Goal: Navigation & Orientation: Find specific page/section

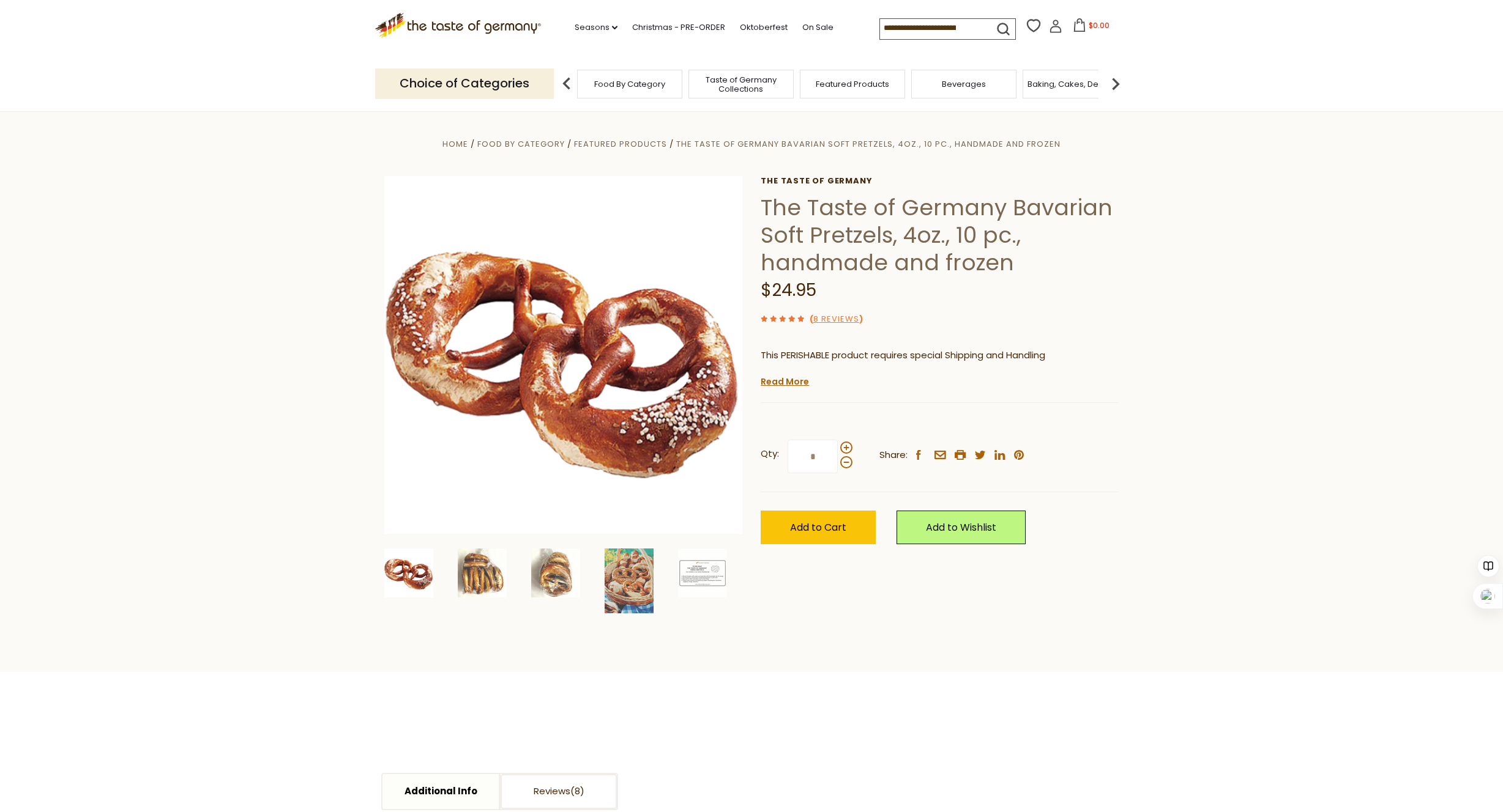
click at [718, 94] on div "Taste of Germany Collections" at bounding box center [741, 84] width 105 height 28
click at [766, 31] on link "Oktoberfest" at bounding box center [764, 28] width 47 height 13
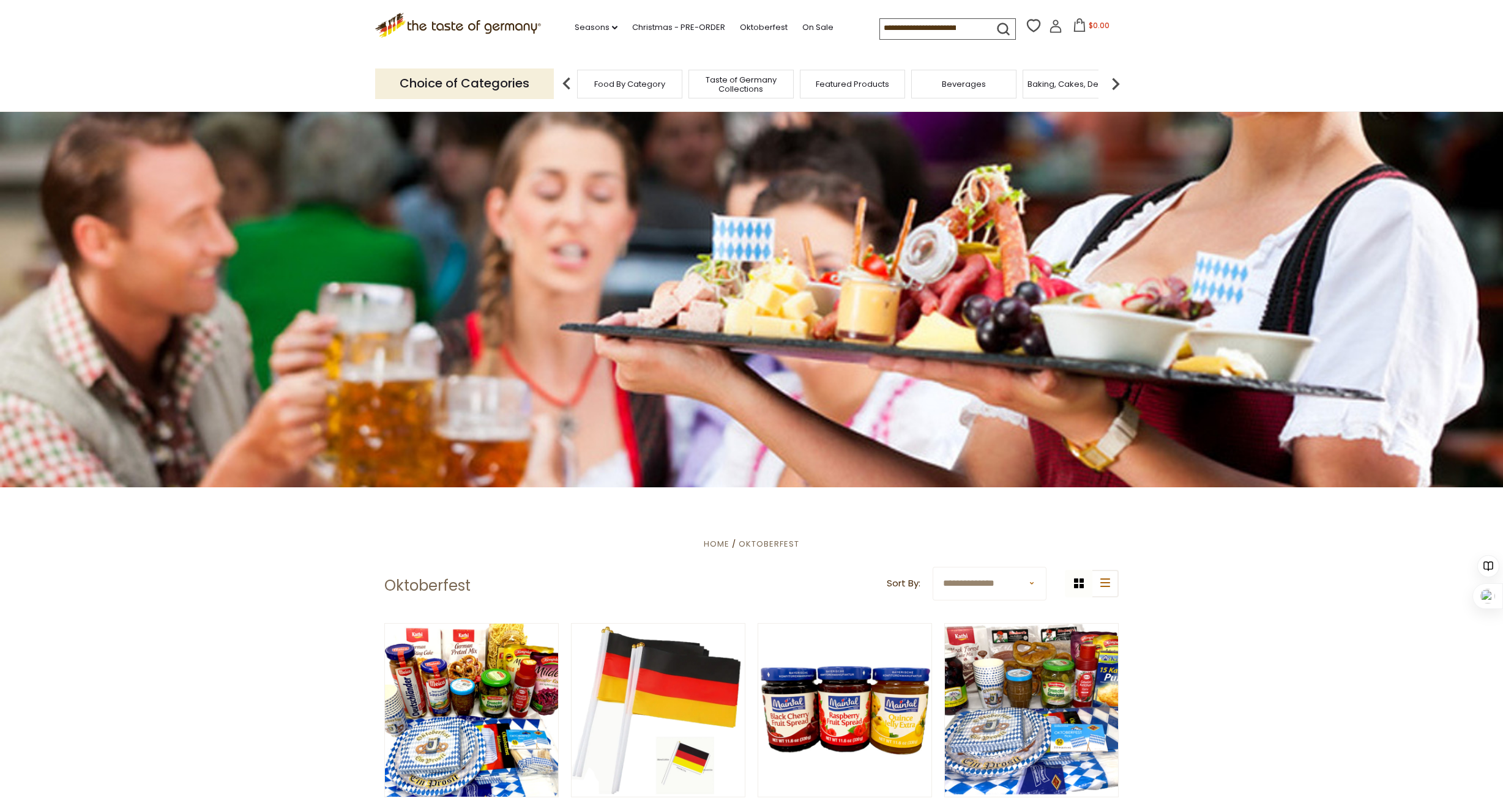
click at [713, 89] on span "Taste of Germany Collections" at bounding box center [741, 84] width 98 height 18
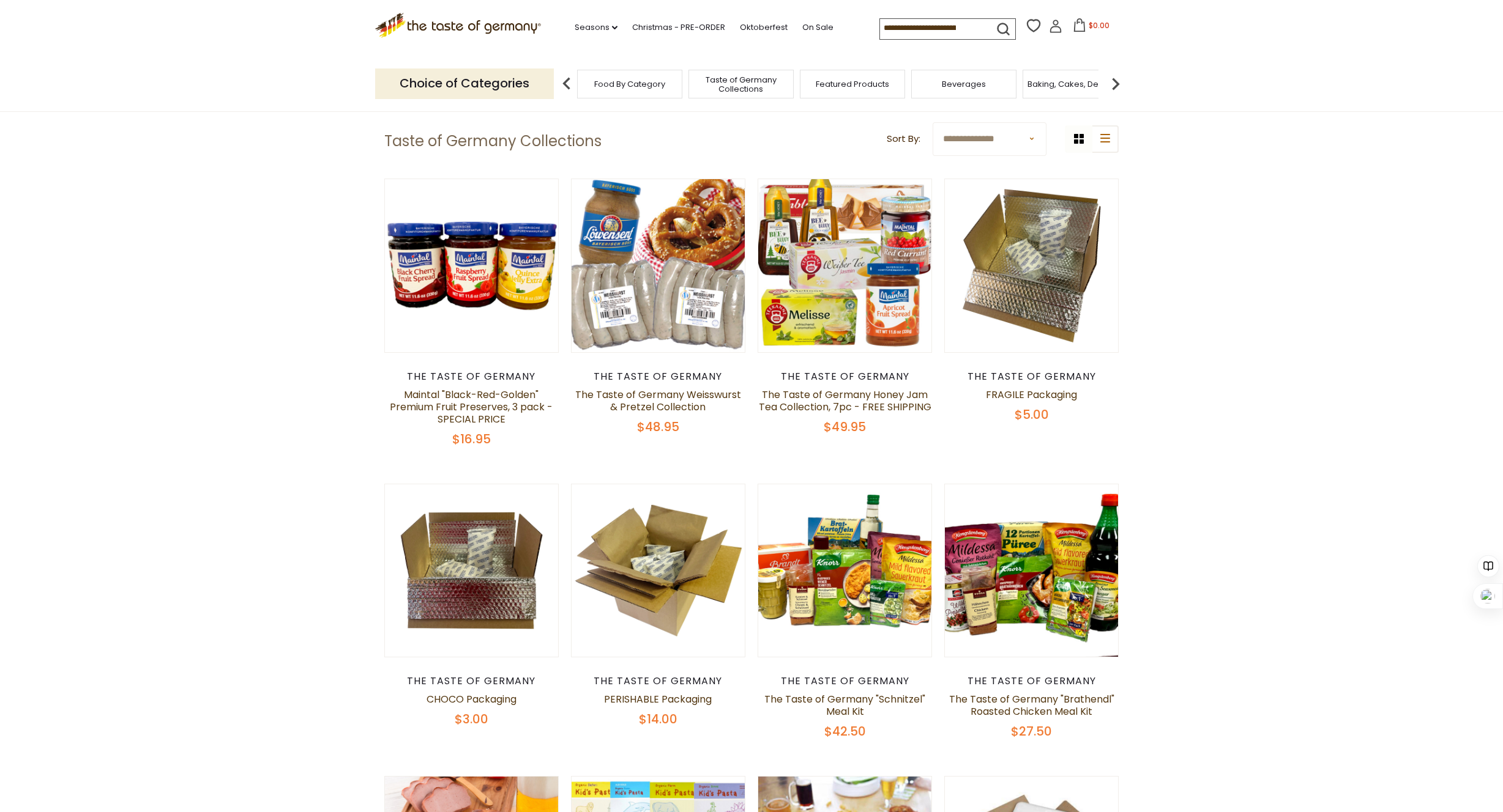
scroll to position [121, 0]
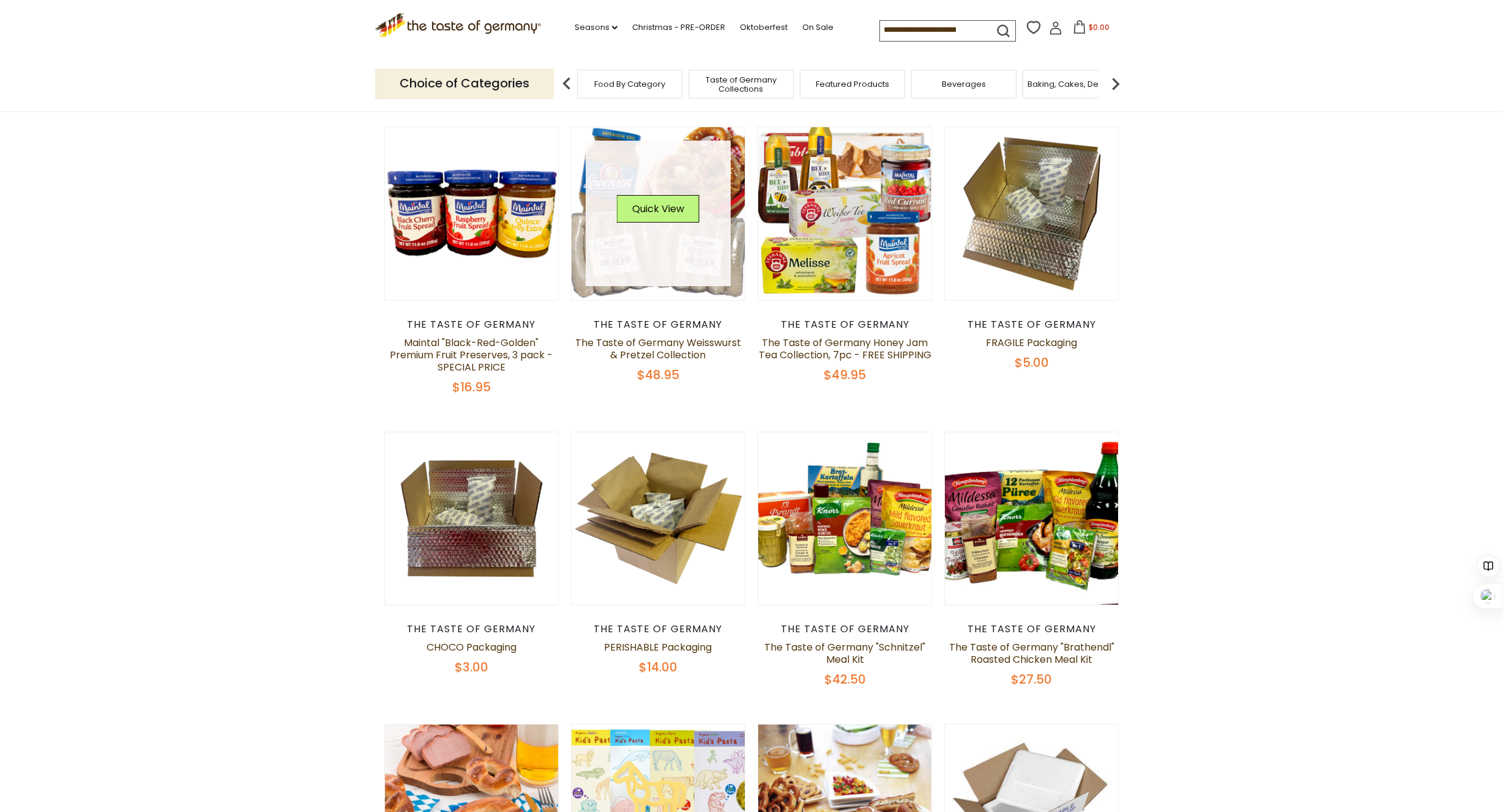
click at [612, 268] on link at bounding box center [658, 214] width 146 height 146
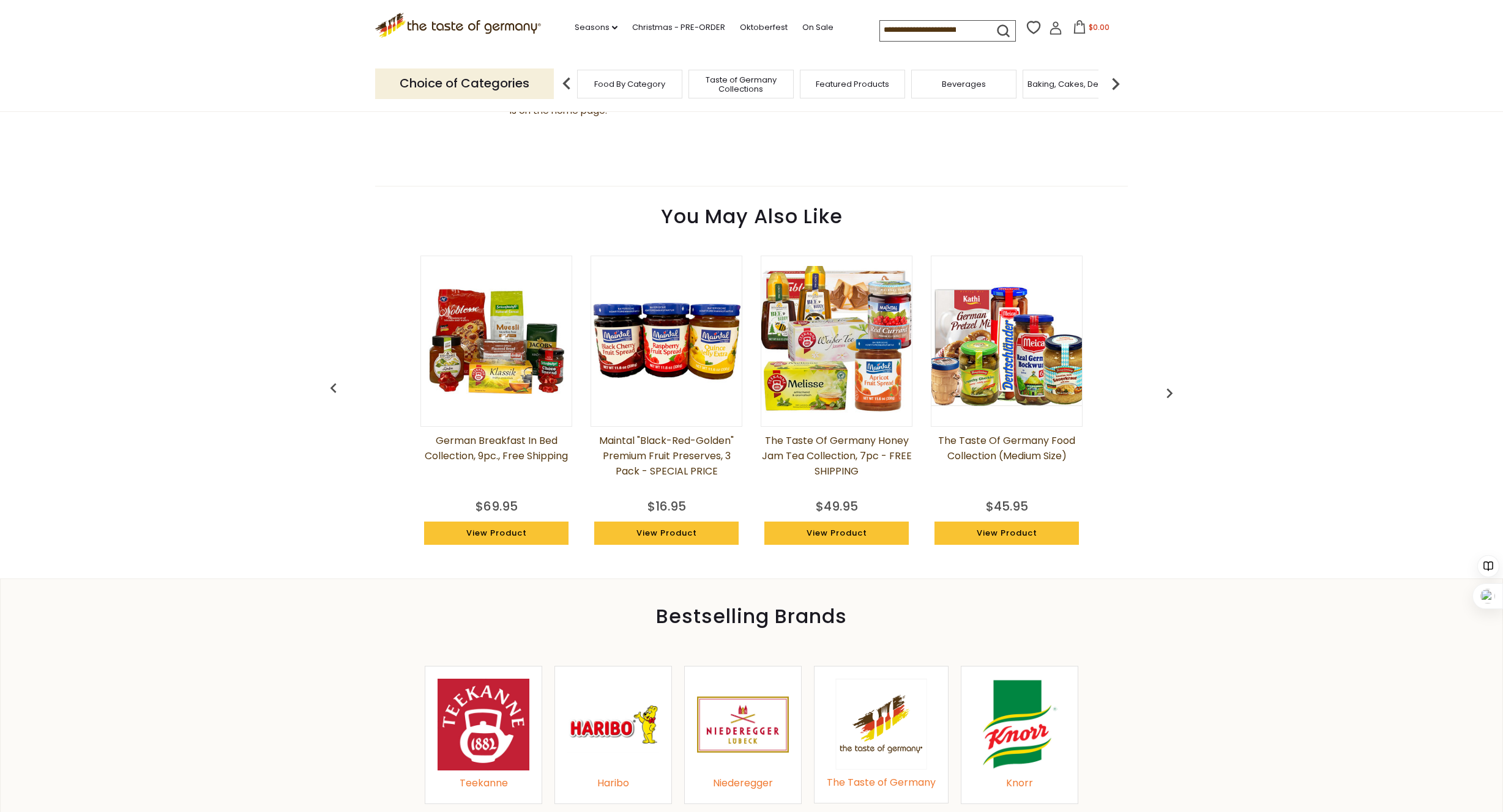
scroll to position [786, 0]
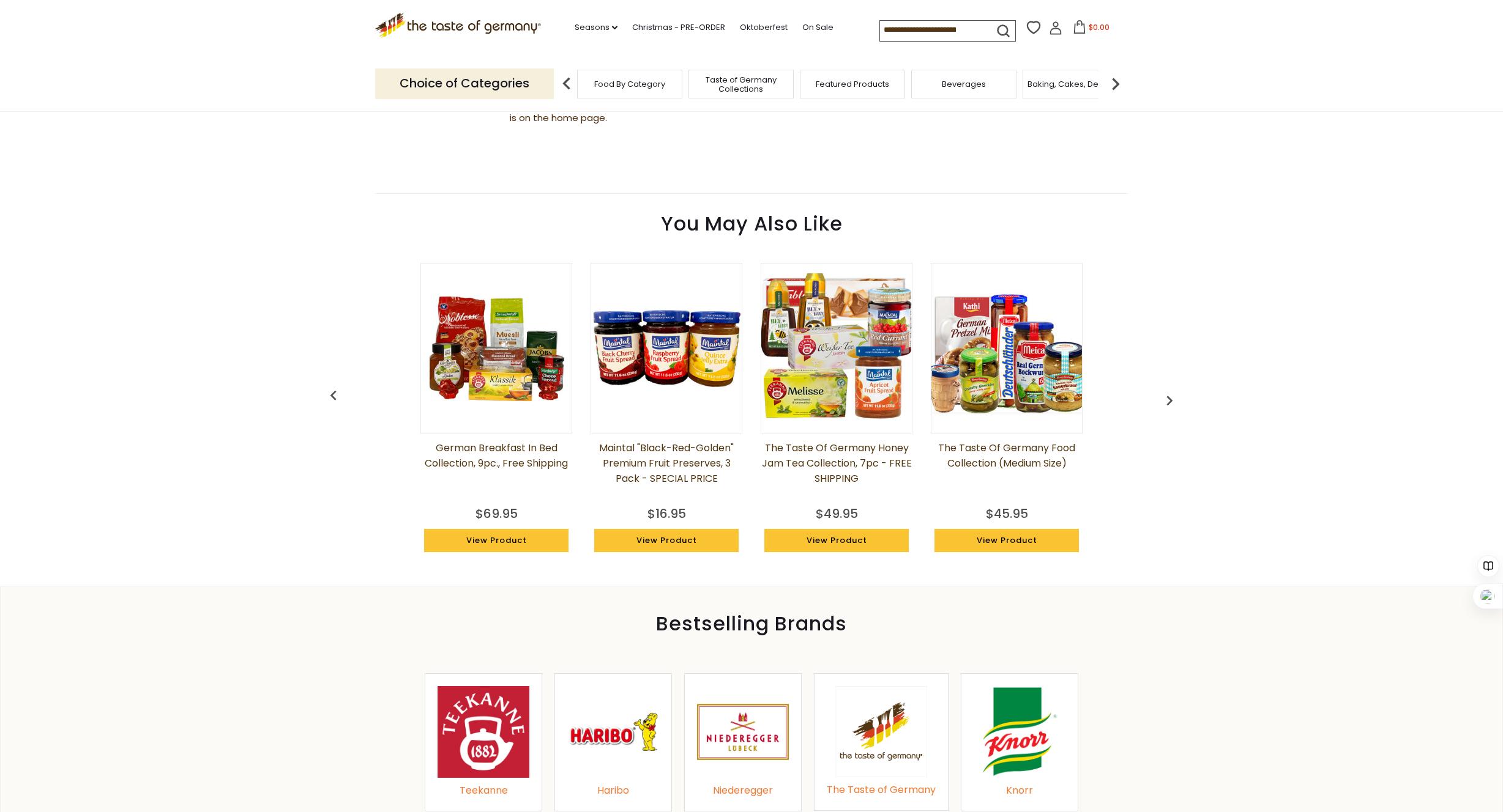
click at [634, 90] on div "Food By Category" at bounding box center [630, 84] width 105 height 28
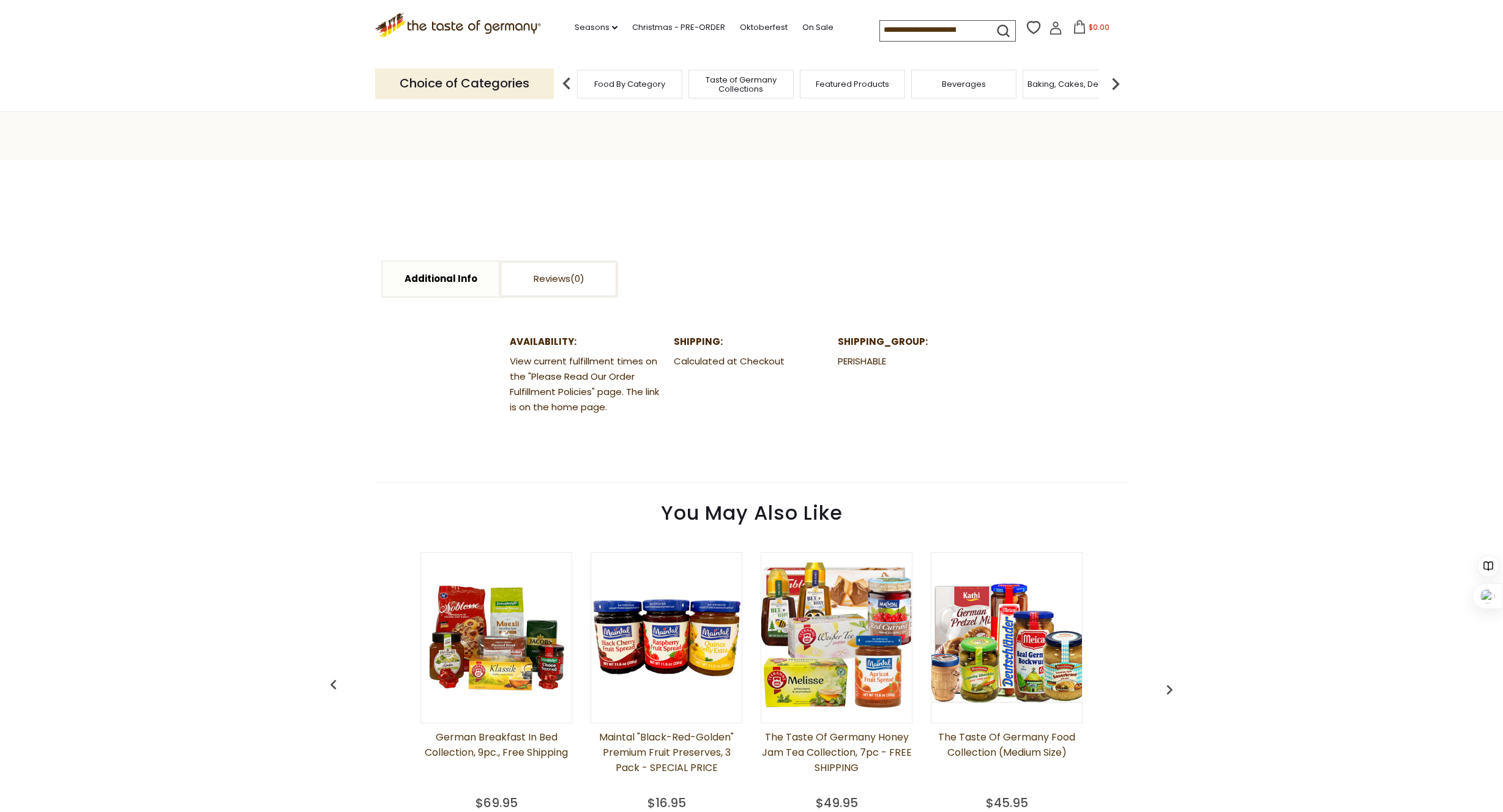
scroll to position [0, 0]
